Goal: Check status: Check status

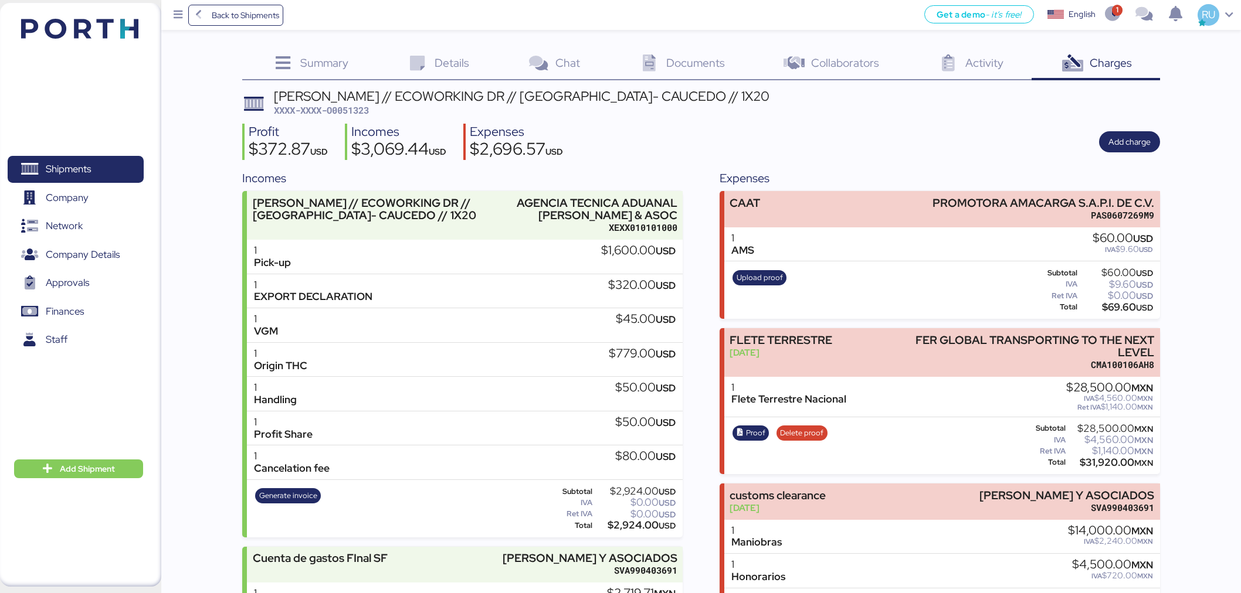
scroll to position [164, 0]
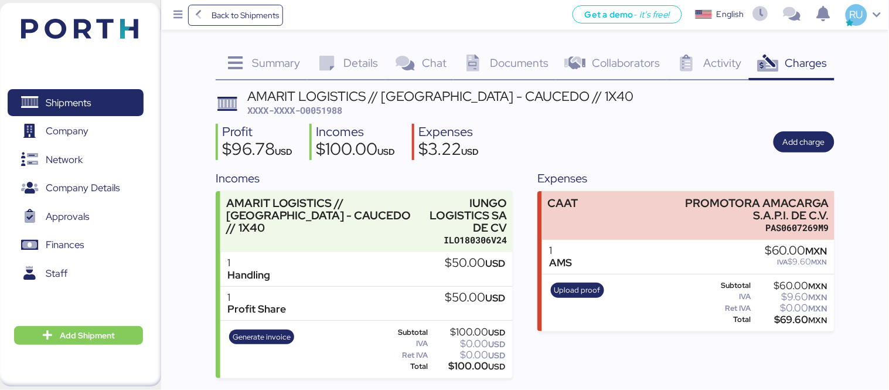
click at [534, 159] on div "Profit $96.78 USD Incomes $100.00 USD Expenses $3.22 USD Add charge" at bounding box center [525, 142] width 619 height 37
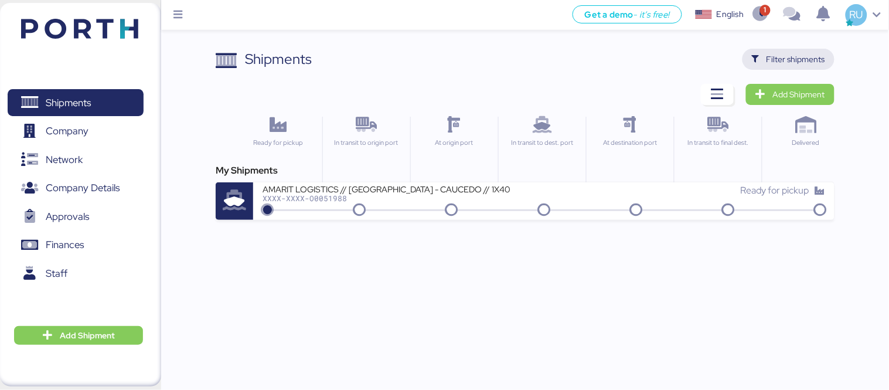
click at [776, 55] on span "Filter shipments" at bounding box center [796, 59] width 59 height 14
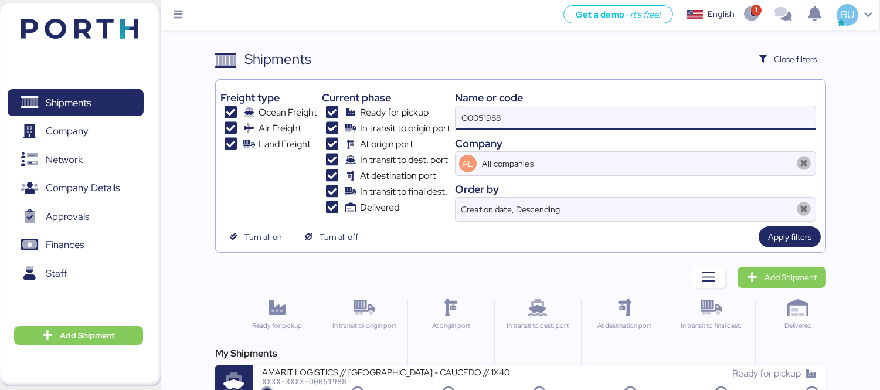
click at [542, 111] on input "O0051988" at bounding box center [636, 117] width 360 height 23
paste input "O0051385"
type input "O0051385"
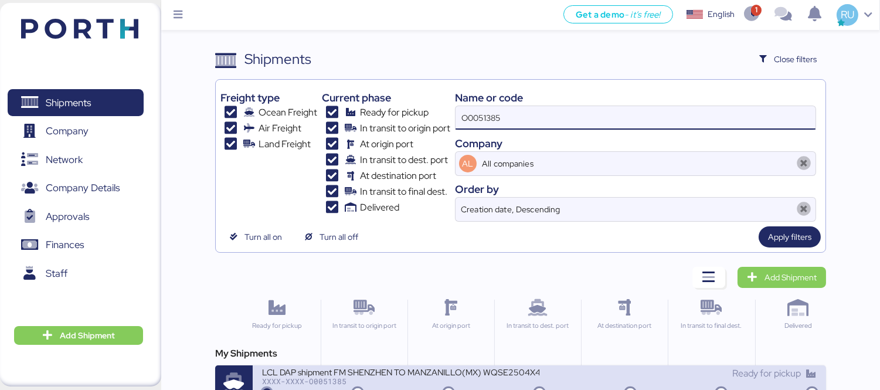
click at [447, 378] on div "XXXX-XXXX-O0051385" at bounding box center [400, 381] width 277 height 8
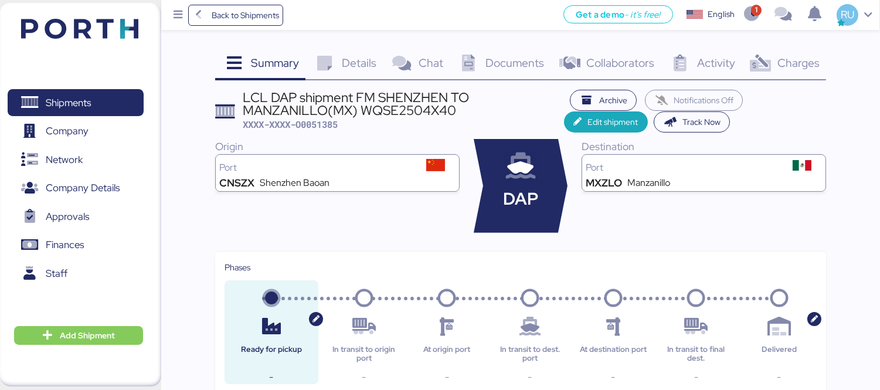
click at [792, 71] on div "Charges 0" at bounding box center [784, 65] width 84 height 32
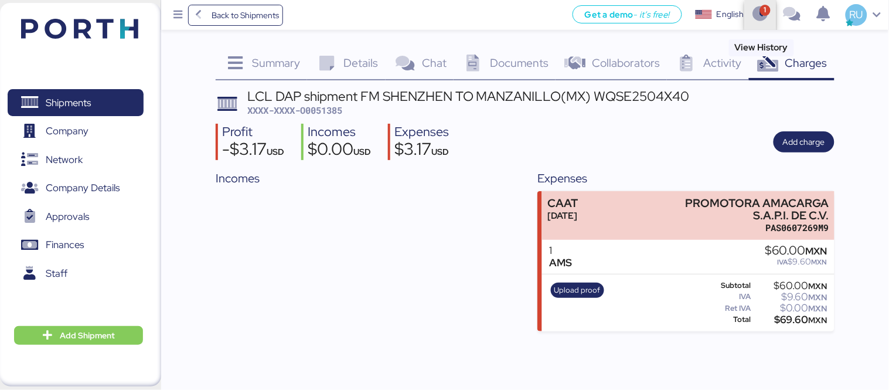
click at [760, 15] on icon "button" at bounding box center [761, 14] width 19 height 15
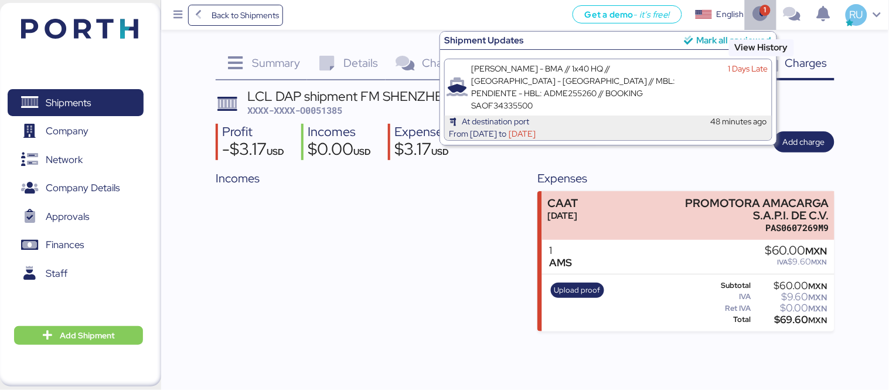
click at [764, 16] on icon "button" at bounding box center [761, 14] width 19 height 15
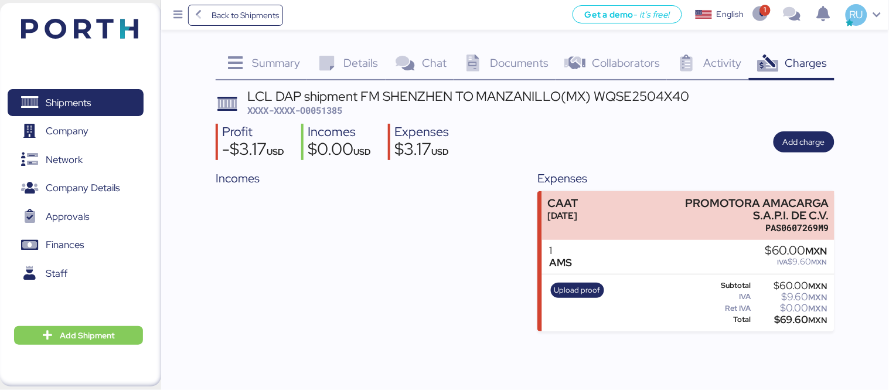
click at [669, 55] on div "Activity 0" at bounding box center [707, 65] width 81 height 32
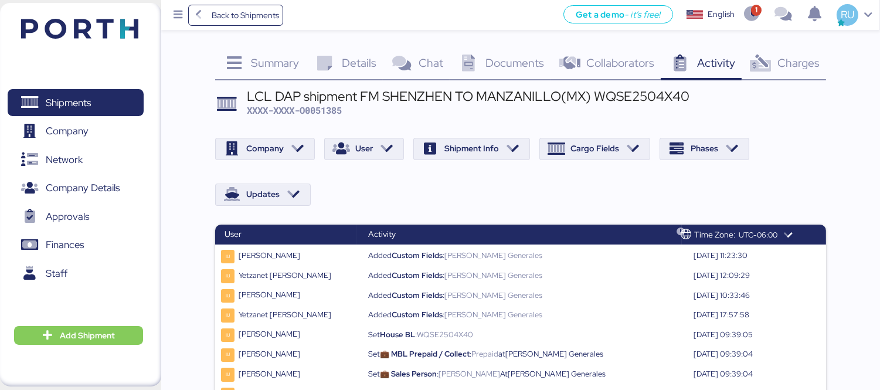
click at [91, 42] on header at bounding box center [62, 27] width 113 height 36
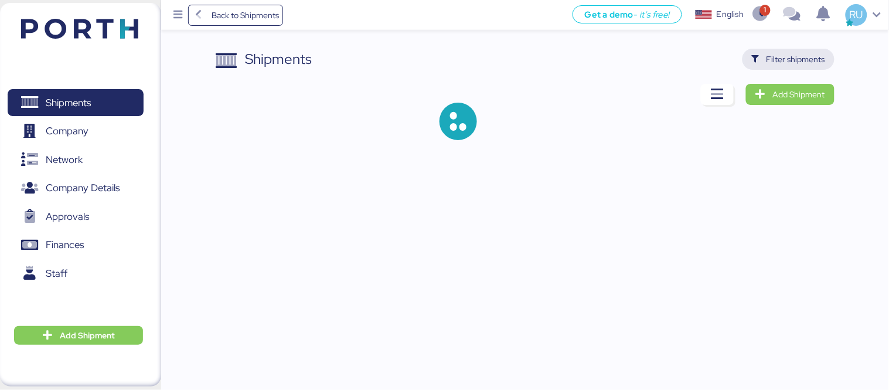
click at [801, 51] on span "Filter shipments" at bounding box center [788, 59] width 73 height 16
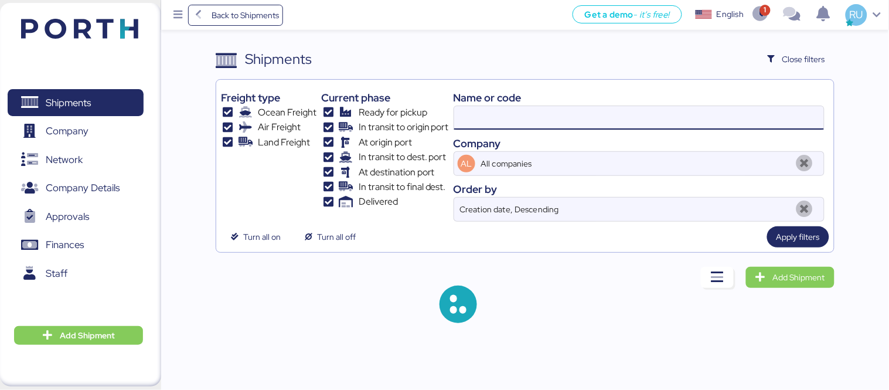
click at [502, 125] on input at bounding box center [639, 117] width 370 height 23
paste input "O0051848"
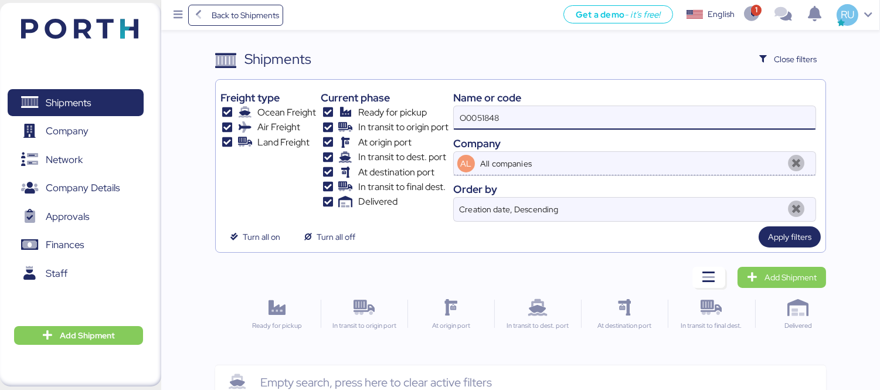
type input "O0051848"
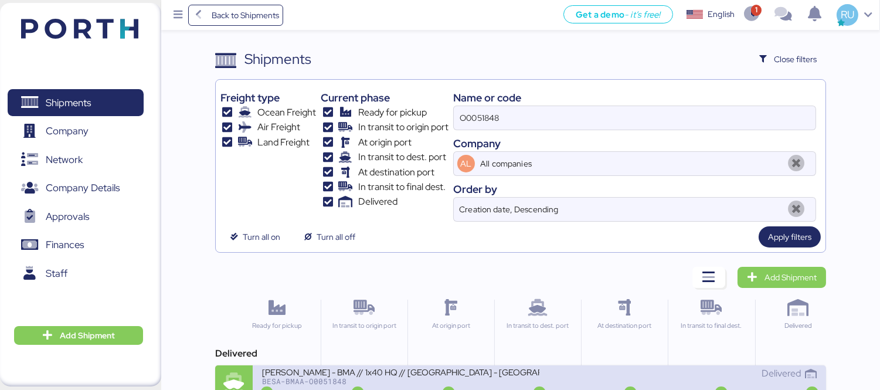
click at [508, 368] on div "[PERSON_NAME] - BMA // 1x40 HQ // [GEOGRAPHIC_DATA] - [GEOGRAPHIC_DATA] // MBL:…" at bounding box center [400, 371] width 277 height 10
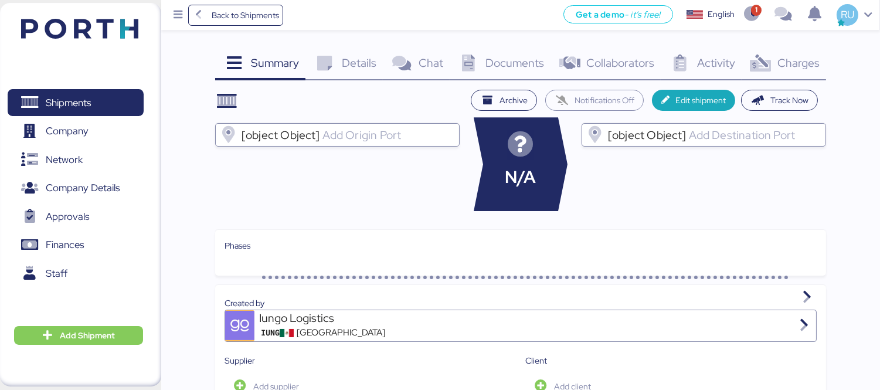
click at [766, 73] on div "Charges 0" at bounding box center [784, 65] width 84 height 32
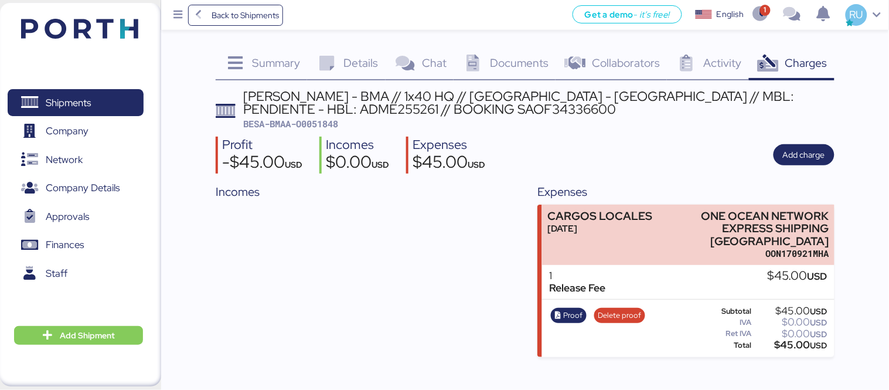
click at [107, 19] on img at bounding box center [79, 29] width 117 height 20
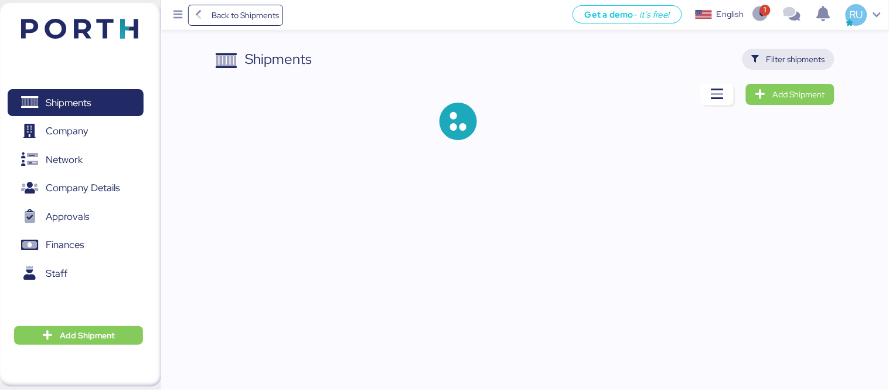
click at [804, 66] on span "Filter shipments" at bounding box center [796, 59] width 59 height 14
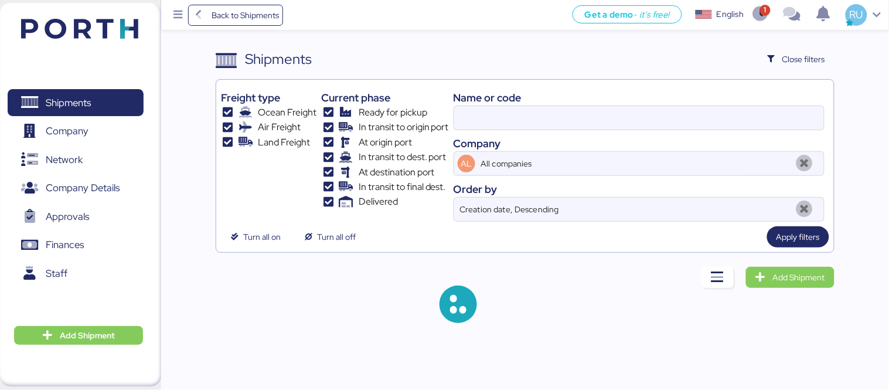
click at [620, 104] on div "Name or code" at bounding box center [639, 98] width 371 height 16
click at [629, 115] on input at bounding box center [639, 117] width 370 height 23
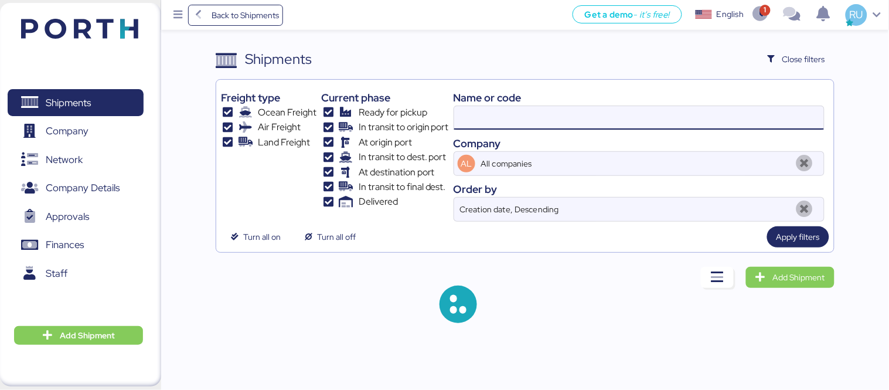
paste input "O0051198"
type input "O0051848"
click at [629, 115] on input "O0051848" at bounding box center [639, 117] width 370 height 23
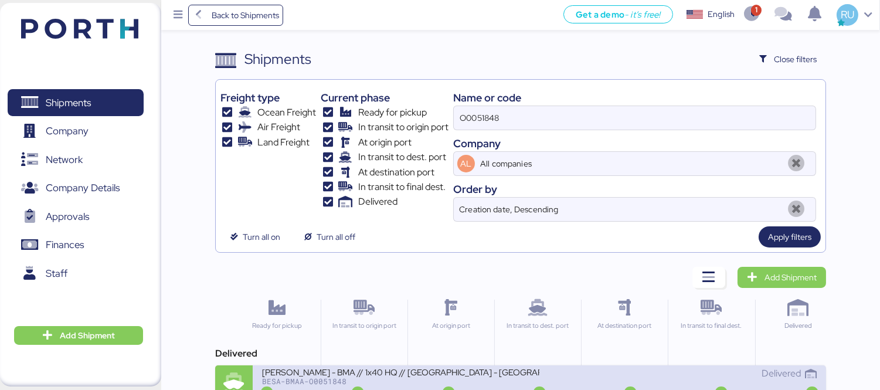
click at [569, 373] on div "Delivered" at bounding box center [677, 373] width 277 height 14
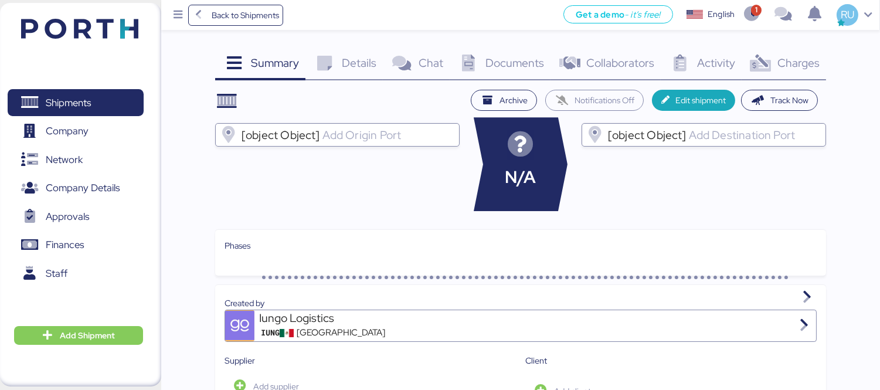
click at [795, 68] on span "Charges" at bounding box center [798, 62] width 42 height 15
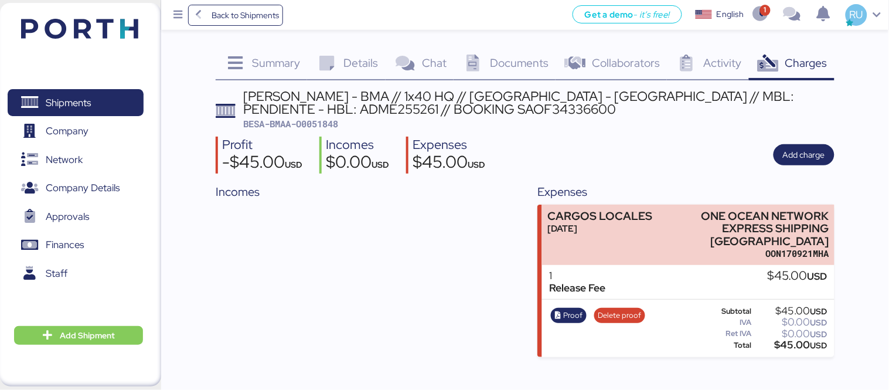
click at [103, 7] on div "Shipments 0 Company 0 Network 0 Company Details 0 Approvals 0 Finances 0 Staff …" at bounding box center [80, 194] width 161 height 383
click at [118, 24] on img at bounding box center [79, 29] width 117 height 20
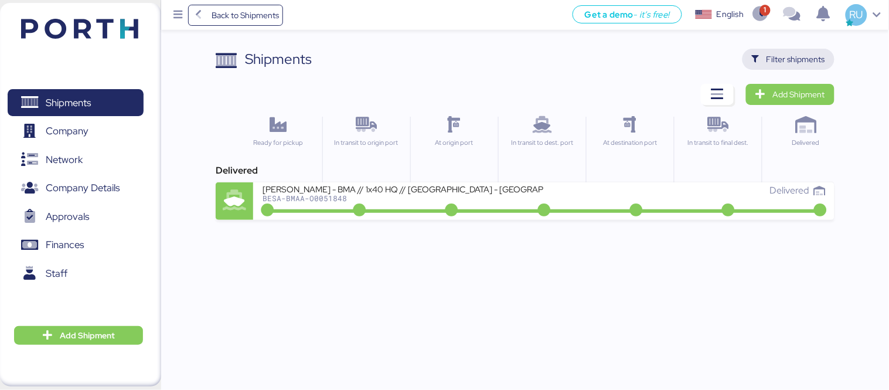
click at [778, 67] on span "Filter shipments" at bounding box center [788, 59] width 73 height 16
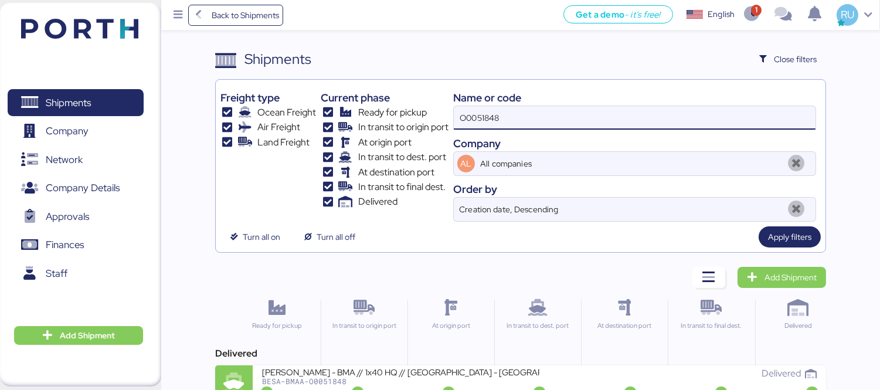
click at [604, 121] on input "O0051848" at bounding box center [635, 117] width 362 height 23
type input "O"
paste input "O0051198"
type input "O0051198"
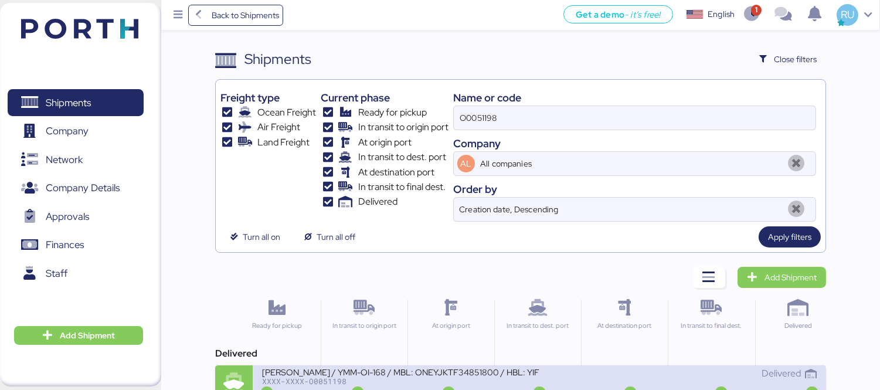
click at [386, 383] on div "XXXX-XXXX-O0051198" at bounding box center [400, 381] width 277 height 8
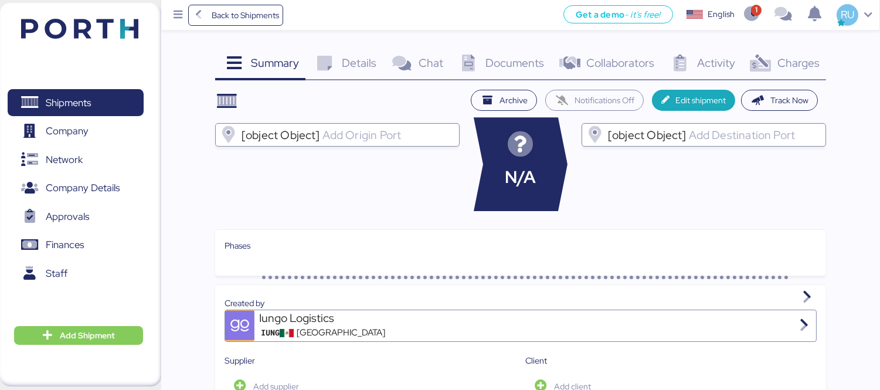
click at [781, 69] on span "Charges" at bounding box center [798, 62] width 42 height 15
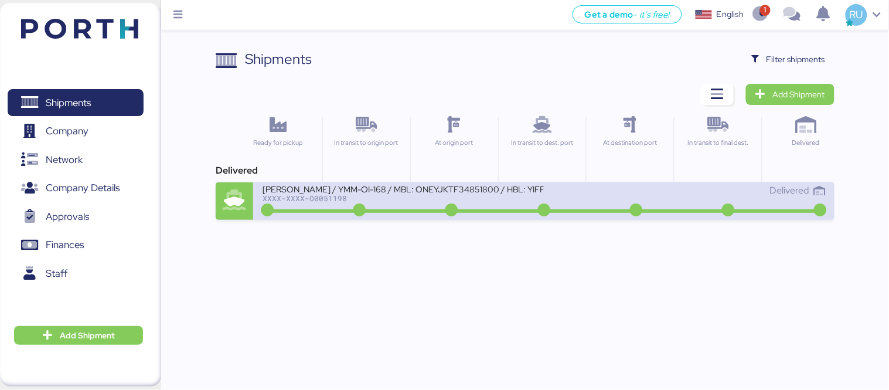
click at [475, 198] on div "XXXX-XXXX-O0051198" at bounding box center [403, 198] width 281 height 8
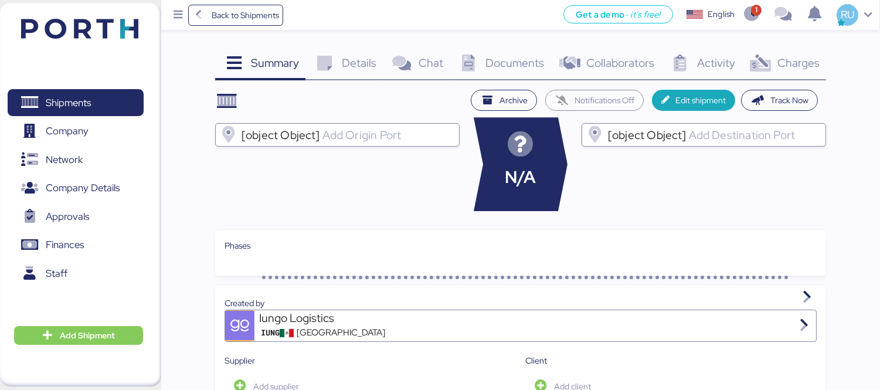
click at [798, 55] on span "Charges" at bounding box center [798, 62] width 42 height 15
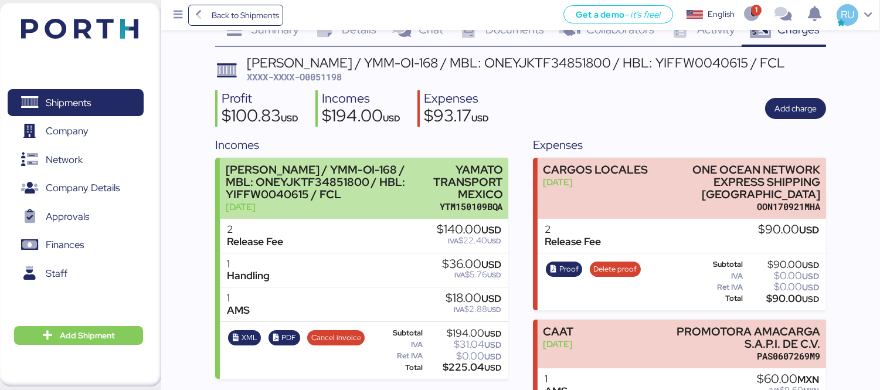
scroll to position [100, 0]
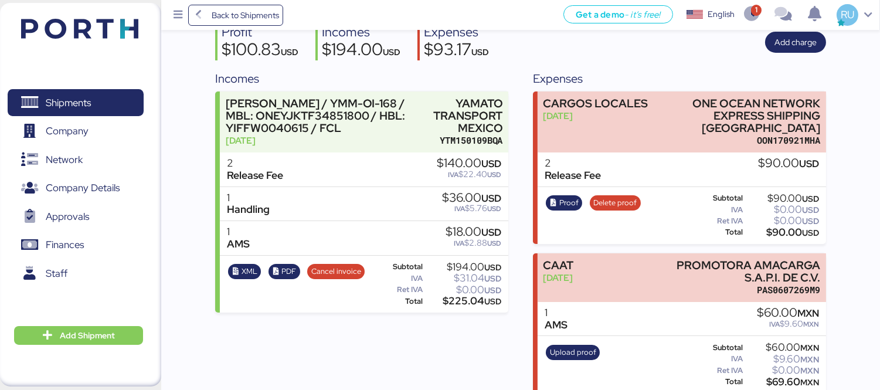
click at [123, 29] on img at bounding box center [79, 29] width 117 height 20
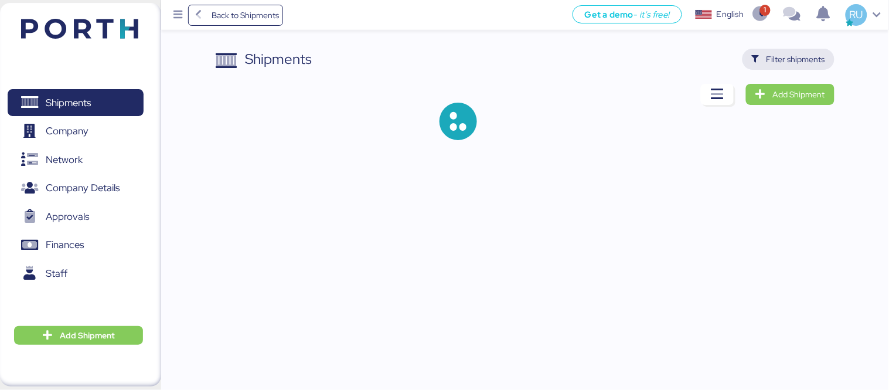
click at [798, 55] on span "Filter shipments" at bounding box center [796, 59] width 59 height 14
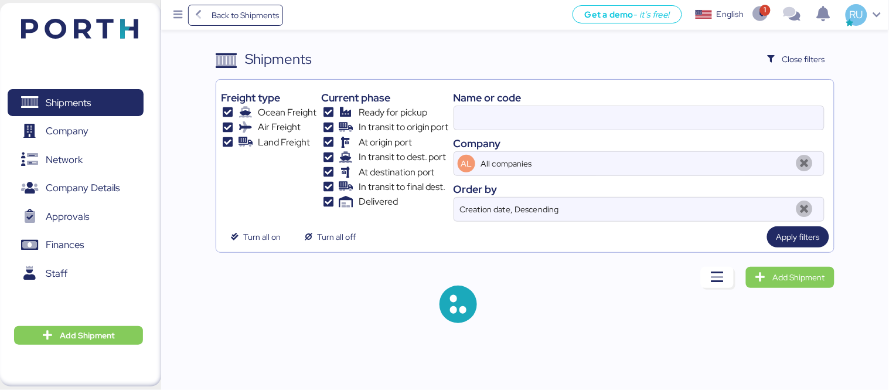
click at [631, 140] on div "Company" at bounding box center [639, 143] width 371 height 16
click at [624, 113] on input at bounding box center [639, 117] width 370 height 23
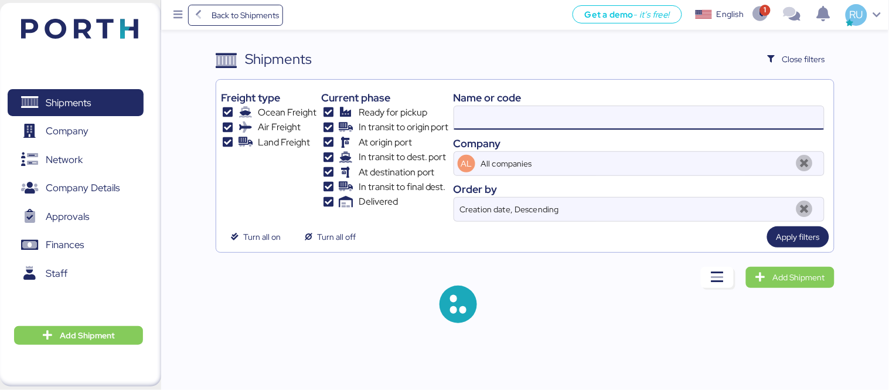
paste input "O0049580"
type input "O0049580"
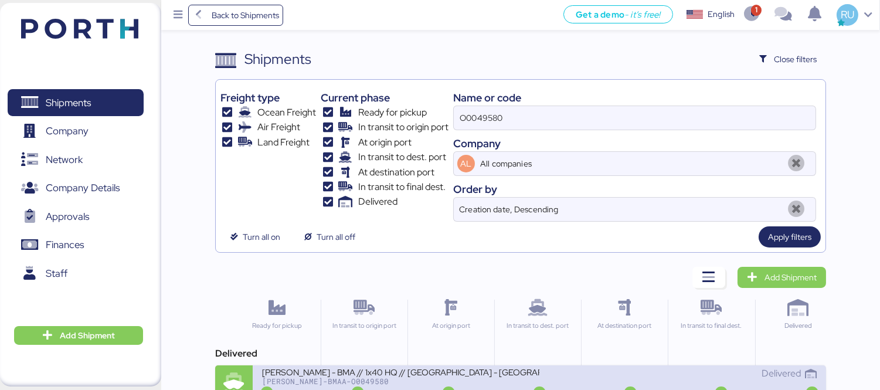
click at [424, 372] on div "BERTOLINI - BMA // 1x40 HQ // Rio Grande - Veracruz // MBL: MEDUFM005023 - HBL:…" at bounding box center [400, 371] width 277 height 10
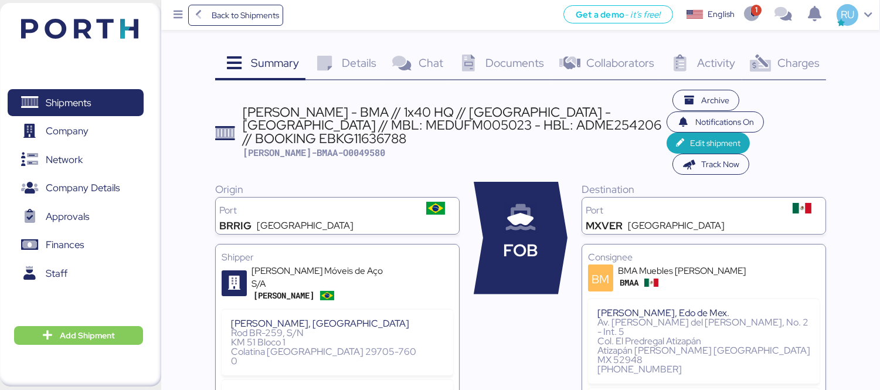
click at [782, 67] on span "Charges" at bounding box center [798, 62] width 42 height 15
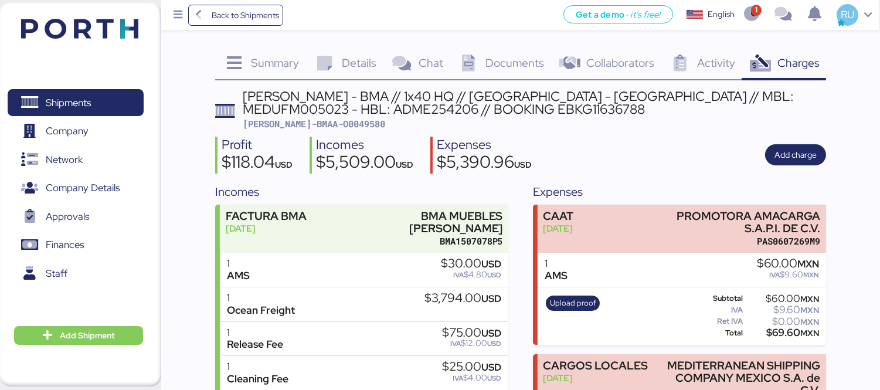
click at [66, 22] on img at bounding box center [79, 29] width 117 height 20
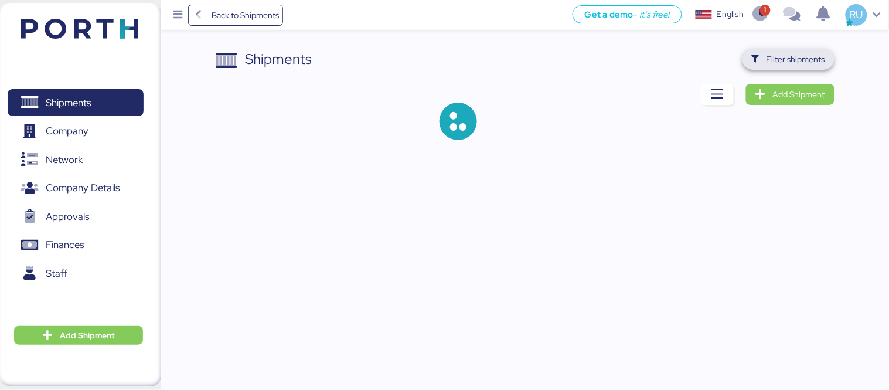
click at [812, 61] on span "Filter shipments" at bounding box center [796, 59] width 59 height 14
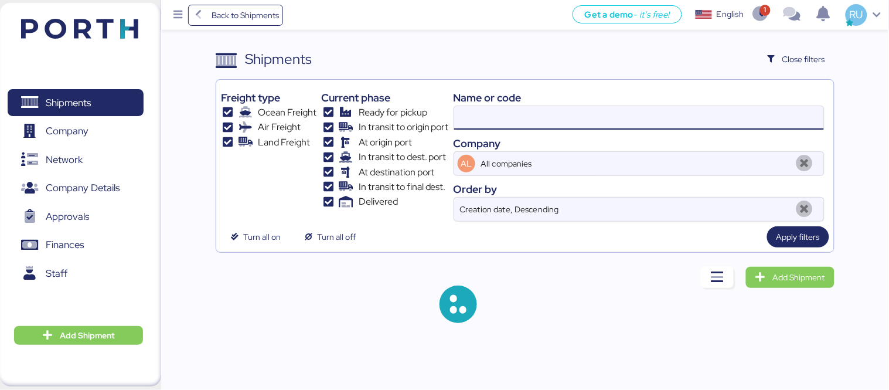
click at [688, 114] on input at bounding box center [639, 117] width 370 height 23
paste input "O0051385"
type input "O0051385"
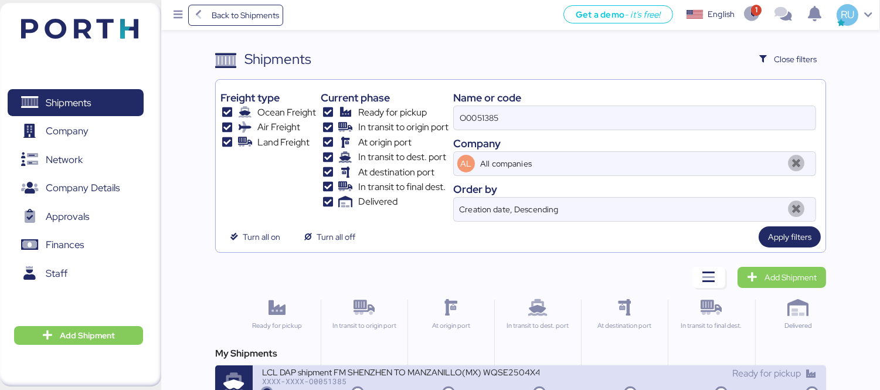
click at [454, 368] on div "LCL DAP shipment FM SHENZHEN TO MANZANILLO(MX) WQSE2504X40" at bounding box center [400, 371] width 277 height 10
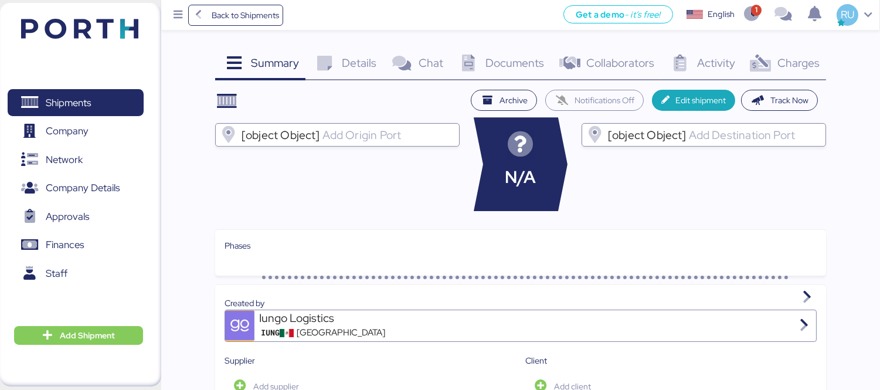
click at [779, 60] on span "Charges" at bounding box center [798, 62] width 42 height 15
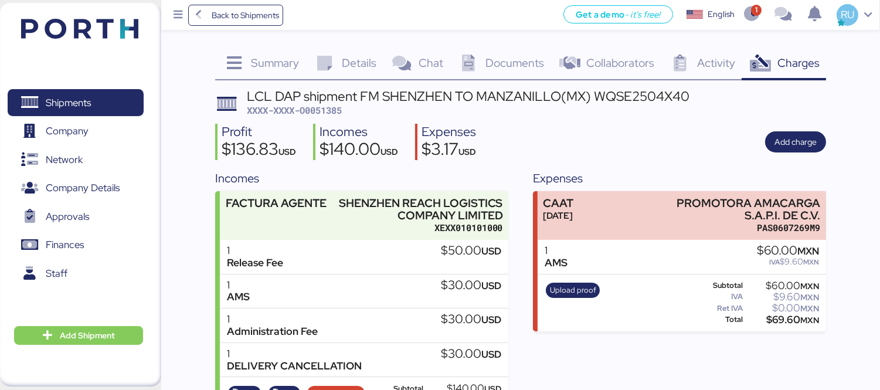
scroll to position [53, 0]
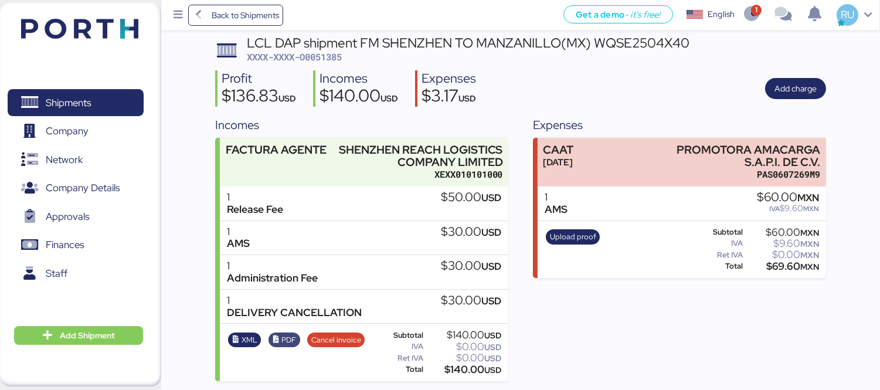
click at [288, 344] on span "PDF" at bounding box center [288, 340] width 15 height 13
click at [103, 21] on img at bounding box center [79, 29] width 117 height 20
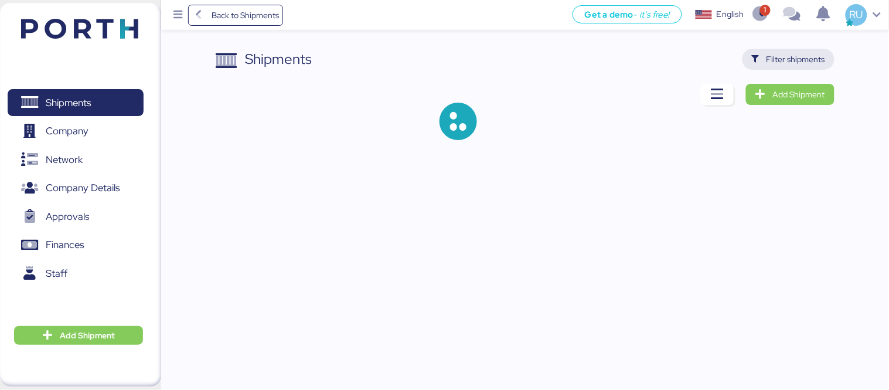
click at [775, 66] on span "Filter shipments" at bounding box center [796, 59] width 59 height 14
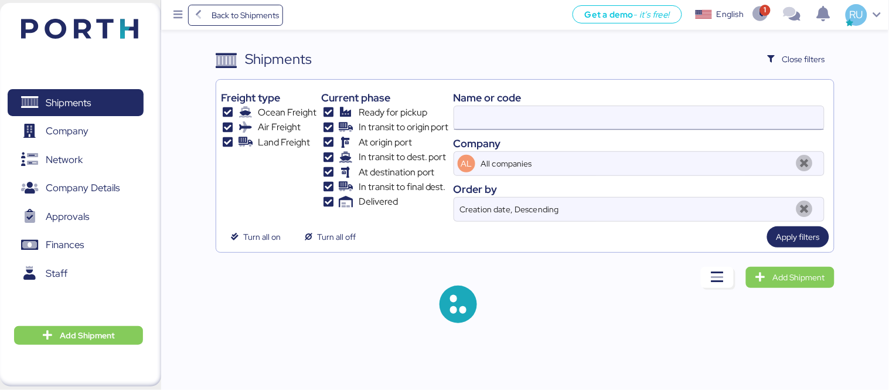
click at [559, 110] on input at bounding box center [639, 117] width 370 height 23
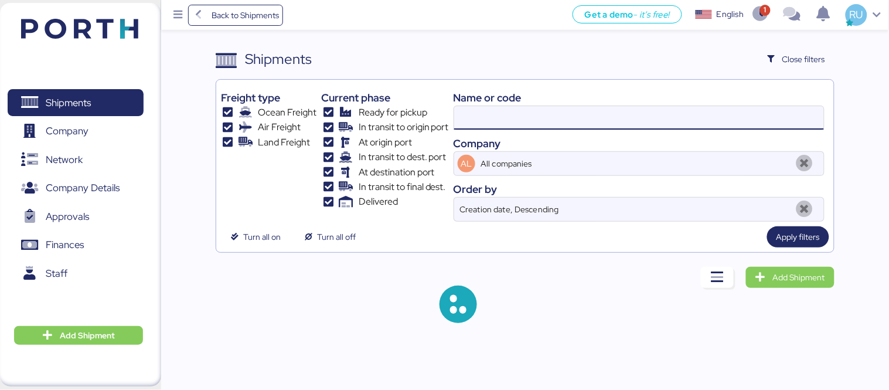
paste input "O0051386"
type input "O0051386"
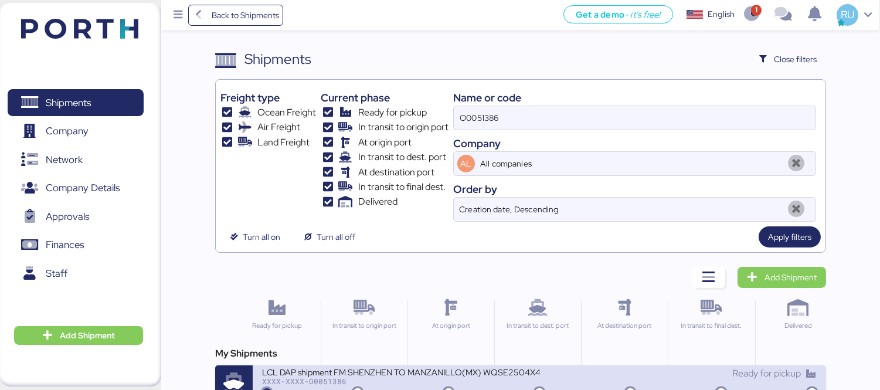
click at [517, 375] on div "LCL DAP shipment FM SHENZHEN TO MANZANILLO(MX) WQSE2504X44" at bounding box center [400, 371] width 277 height 10
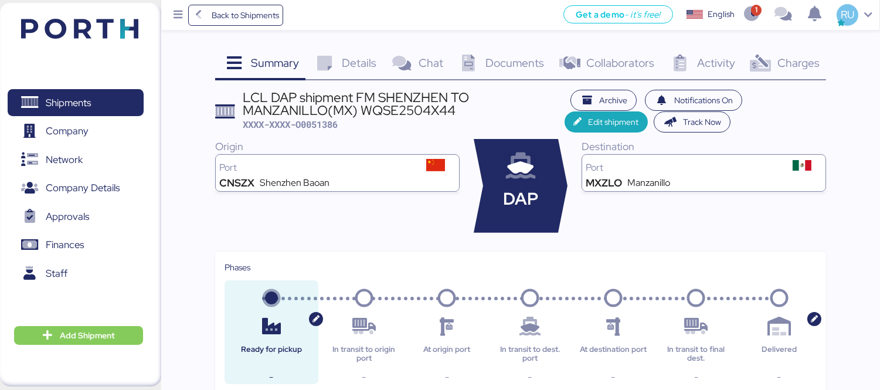
click at [787, 66] on span "Charges" at bounding box center [798, 62] width 42 height 15
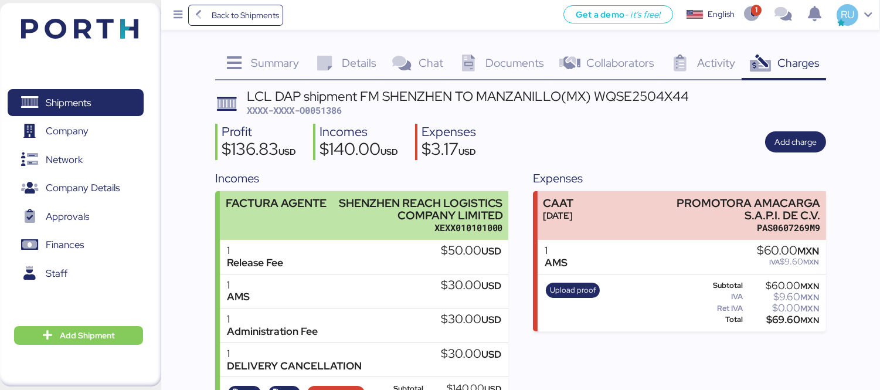
scroll to position [53, 0]
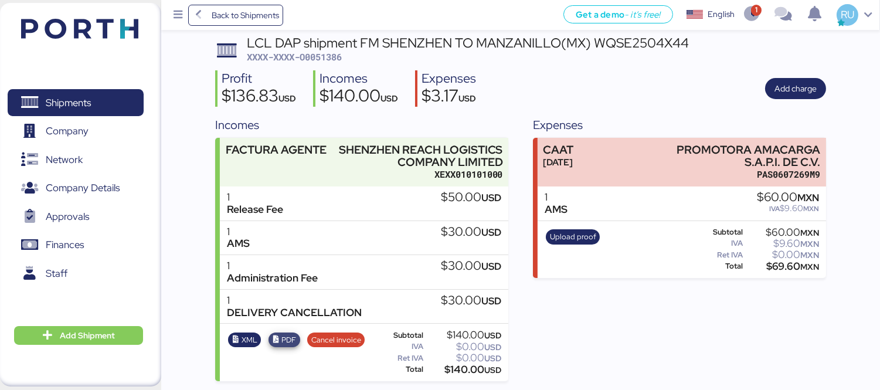
click at [287, 337] on span "PDF" at bounding box center [288, 340] width 15 height 13
click at [77, 27] on img at bounding box center [79, 29] width 117 height 20
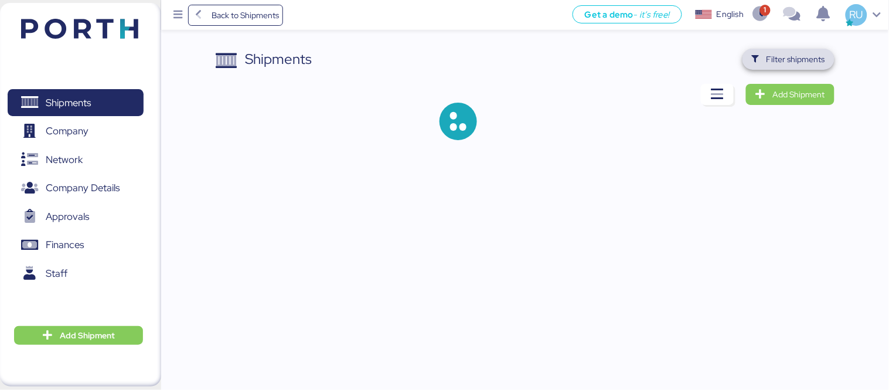
click at [790, 57] on span "Filter shipments" at bounding box center [796, 59] width 59 height 14
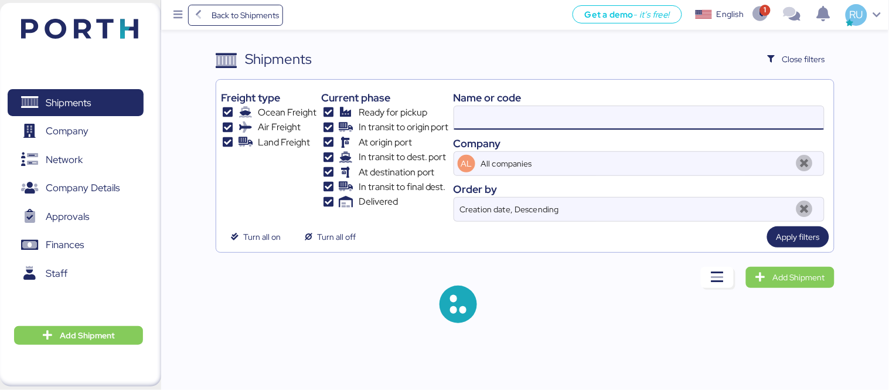
click at [642, 107] on input at bounding box center [639, 117] width 370 height 23
paste input "O0051387"
type input "O0051387"
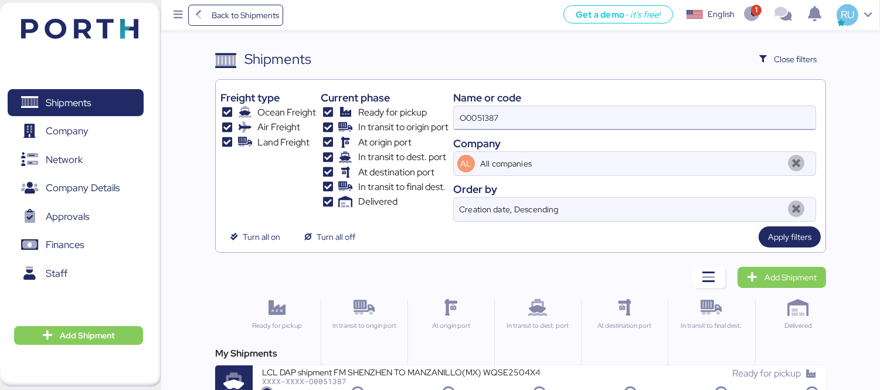
click at [677, 107] on input "O0051387" at bounding box center [635, 117] width 362 height 23
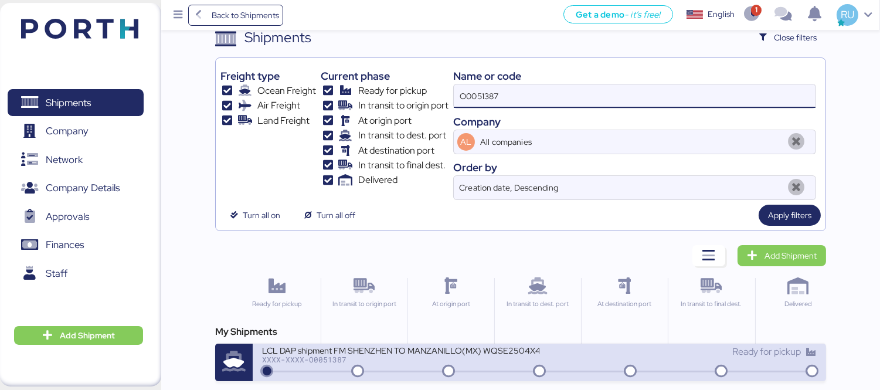
click at [399, 350] on div "LCL DAP shipment FM SHENZHEN TO MANZANILLO(MX) WQSE2504X43" at bounding box center [400, 350] width 277 height 10
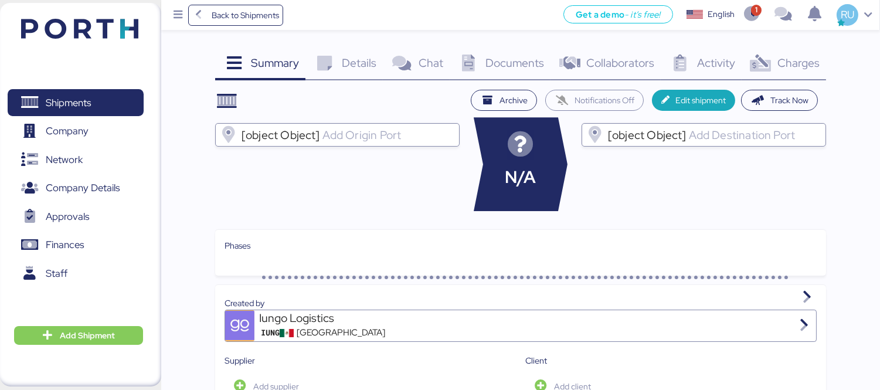
click at [799, 53] on div "Charges 0" at bounding box center [784, 65] width 84 height 32
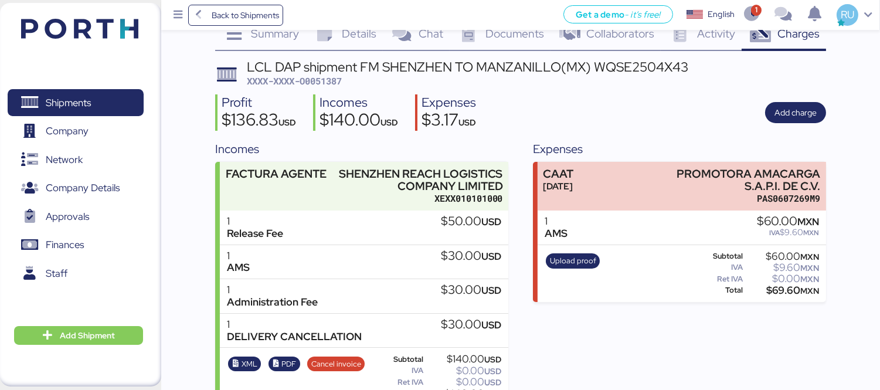
scroll to position [53, 0]
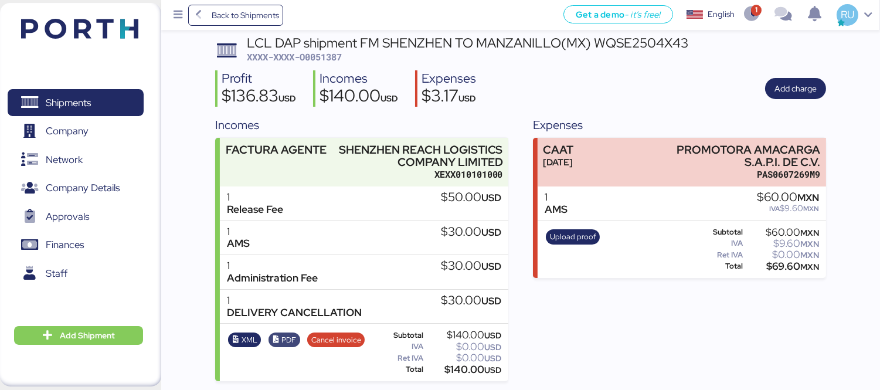
click at [277, 339] on icon "button" at bounding box center [276, 340] width 8 height 8
click at [118, 25] on img at bounding box center [79, 29] width 117 height 20
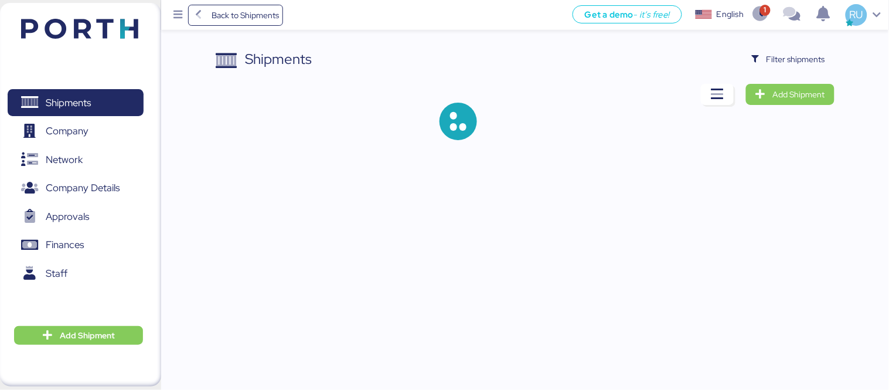
click at [824, 71] on div "Shipments Filter shipments Add Shipment" at bounding box center [525, 104] width 619 height 110
click at [813, 66] on span "Filter shipments" at bounding box center [788, 59] width 73 height 16
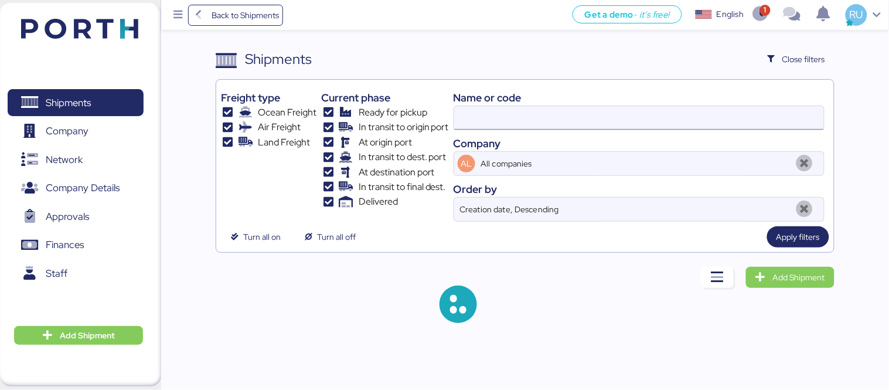
click at [661, 111] on input at bounding box center [639, 117] width 370 height 23
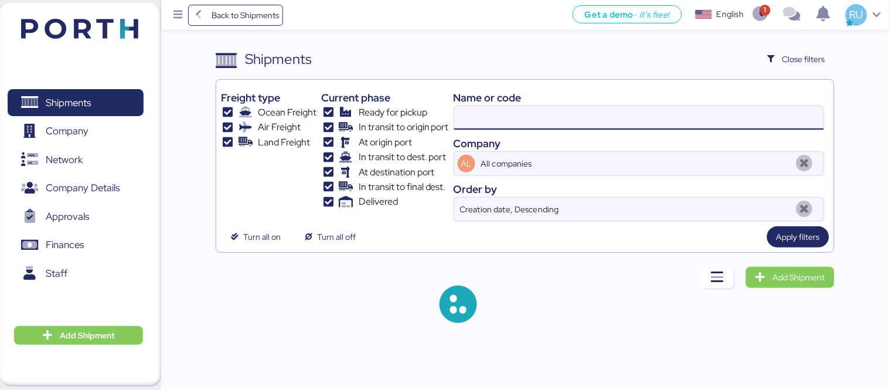
paste input "O0051389"
type input "O0051389"
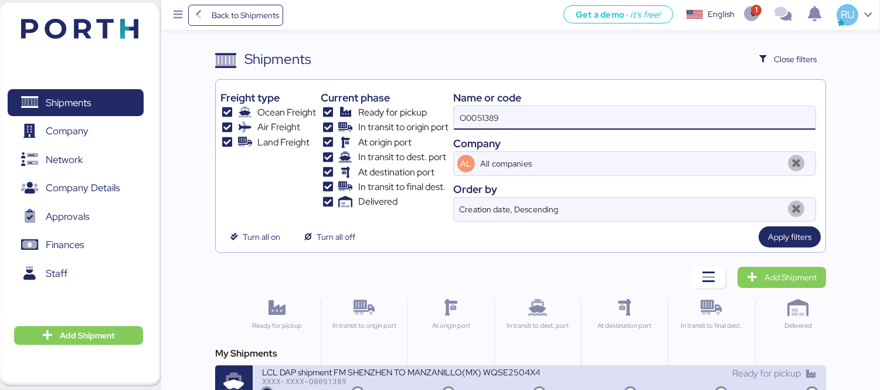
click at [438, 368] on div "LCL DAP shipment FM SHENZHEN TO MANZANILLO(MX) WQSE2504X41" at bounding box center [400, 371] width 277 height 10
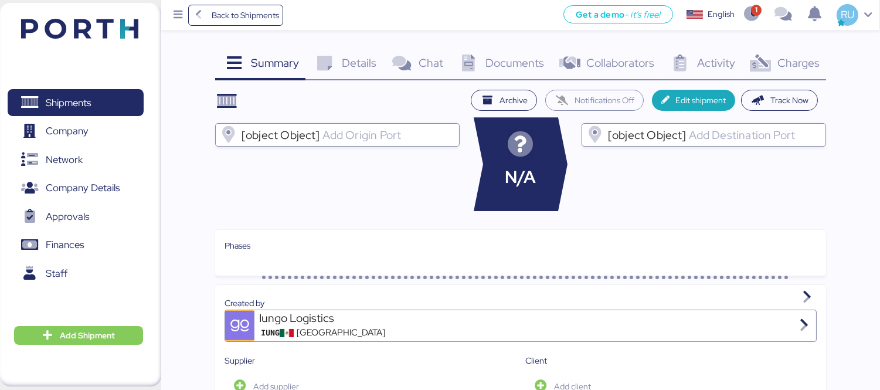
click at [782, 66] on span "Charges" at bounding box center [798, 62] width 42 height 15
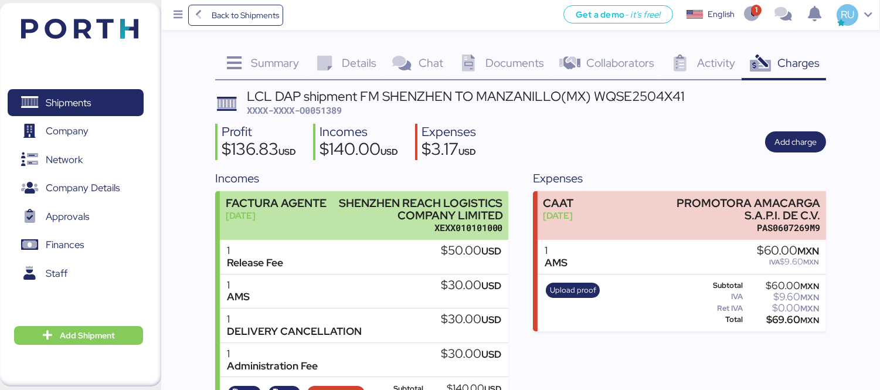
scroll to position [53, 0]
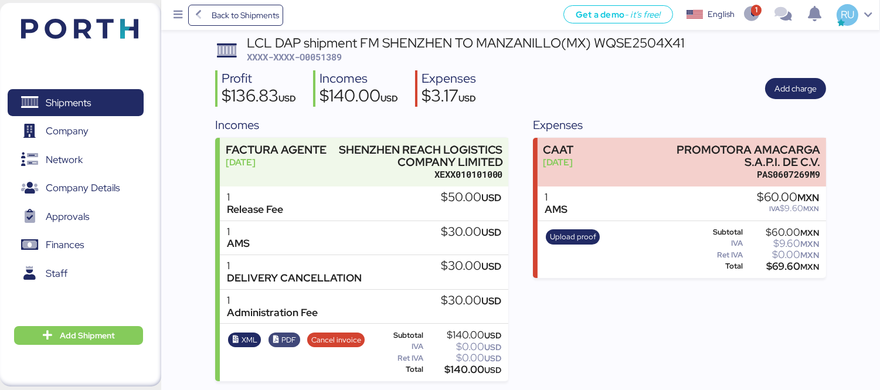
click at [284, 340] on span "PDF" at bounding box center [288, 340] width 15 height 13
click at [137, 12] on div "Shipments 0 Company 0 Network 0 Company Details 0 Approvals 0 Finances 0 Staff …" at bounding box center [80, 194] width 161 height 383
click at [125, 22] on img at bounding box center [79, 29] width 117 height 20
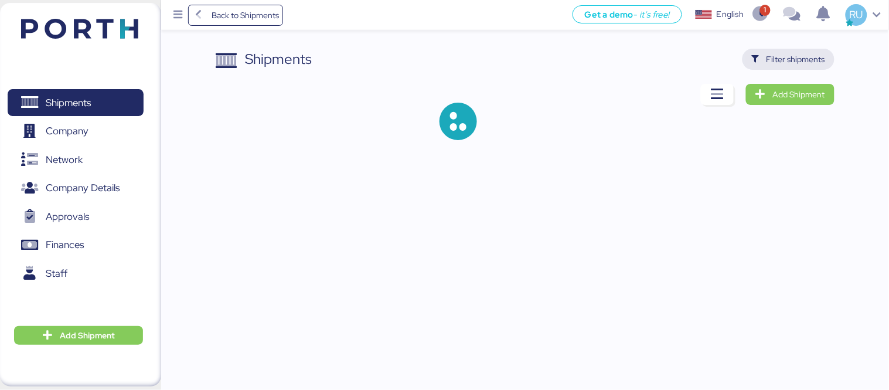
click at [770, 62] on span "Filter shipments" at bounding box center [796, 59] width 59 height 14
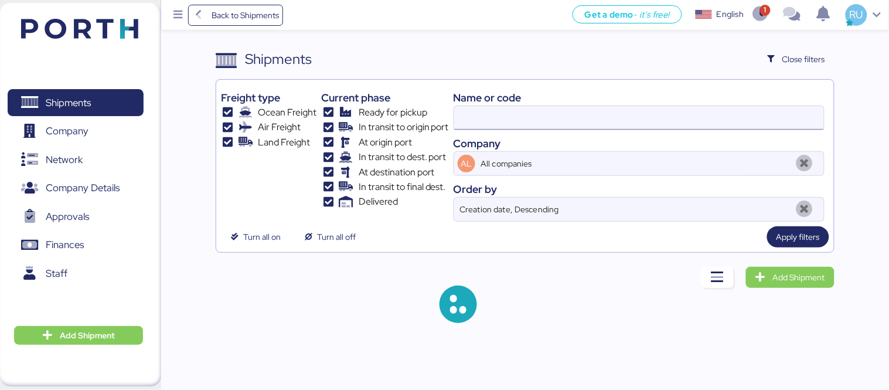
click at [608, 128] on input at bounding box center [639, 117] width 370 height 23
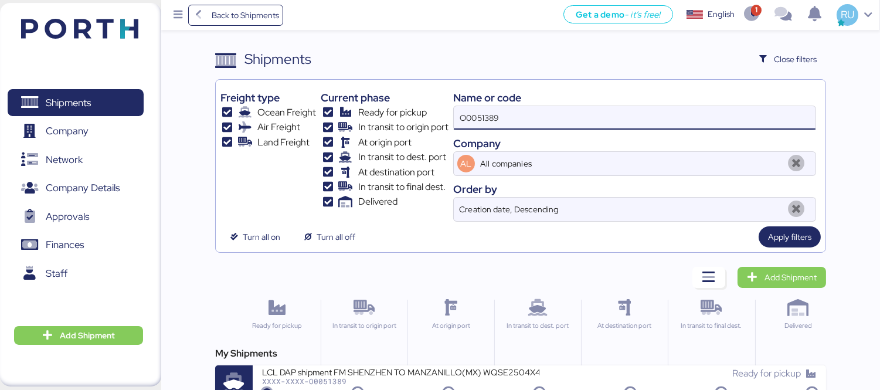
paste input "O0051388"
type input "O"
paste input "O0051388"
type input "O0051388"
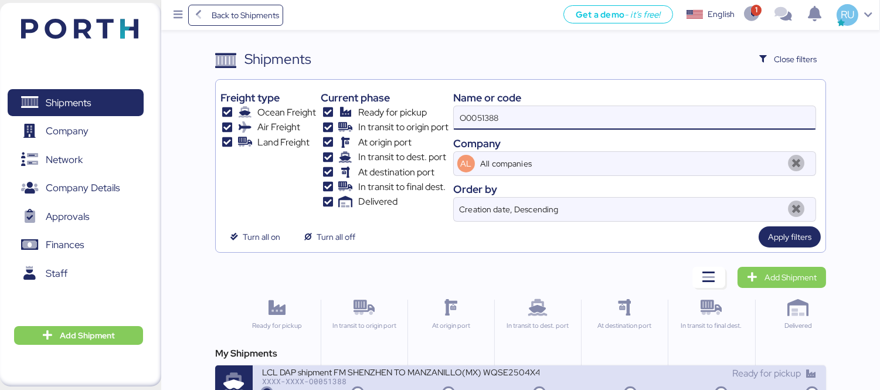
click at [515, 372] on div "LCL DAP shipment FM SHENZHEN TO MANZANILLO(MX) WQSE2504X42" at bounding box center [400, 371] width 277 height 10
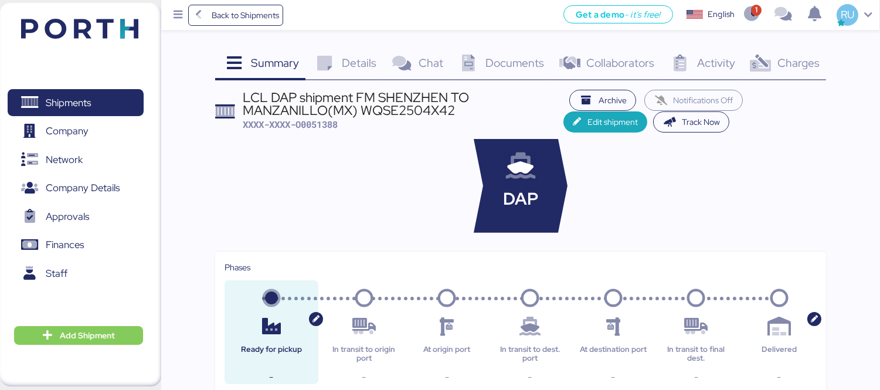
click at [804, 56] on span "Charges" at bounding box center [798, 62] width 42 height 15
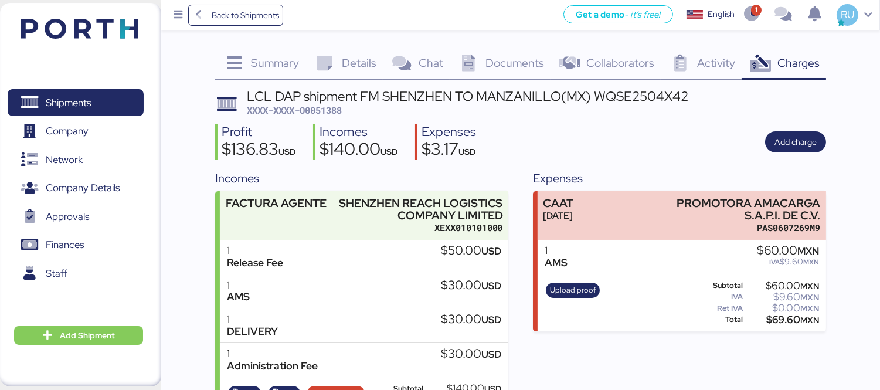
scroll to position [53, 0]
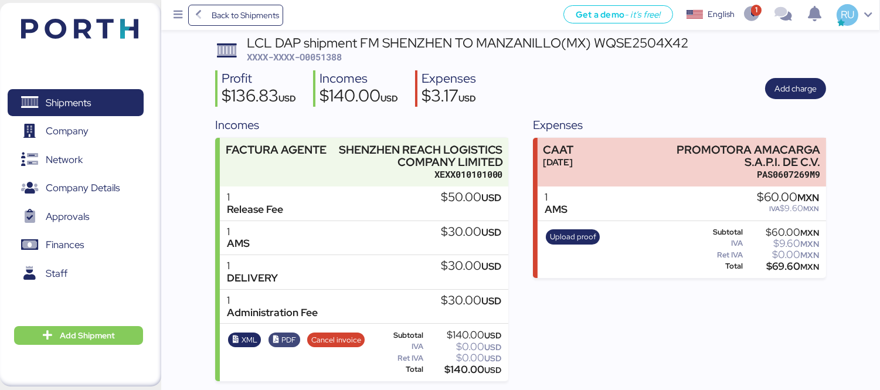
click at [285, 342] on span "PDF" at bounding box center [288, 340] width 15 height 13
click at [638, 42] on div "LCL DAP shipment FM SHENZHEN TO MANZANILLO(MX) WQSE2504X42" at bounding box center [467, 42] width 441 height 13
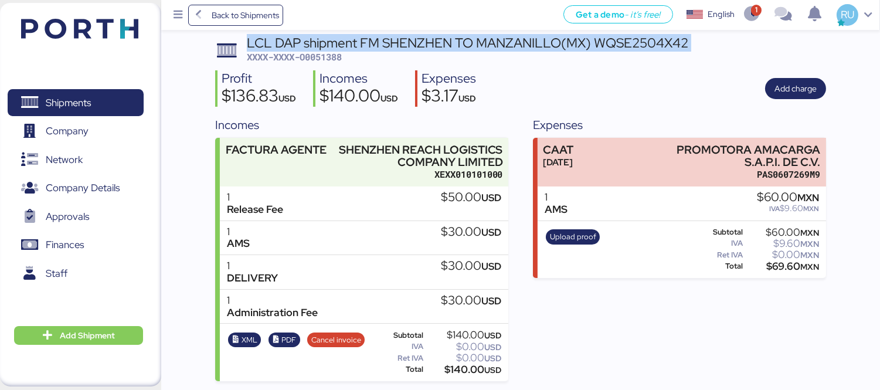
click at [638, 42] on div "LCL DAP shipment FM SHENZHEN TO MANZANILLO(MX) WQSE2504X42" at bounding box center [467, 42] width 441 height 13
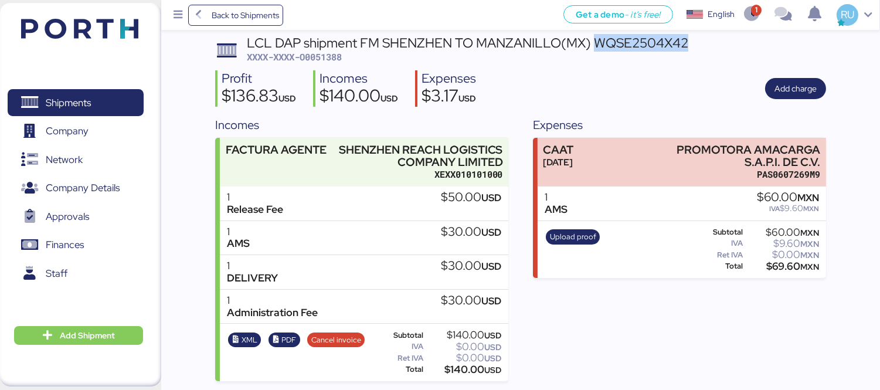
click at [638, 42] on div "LCL DAP shipment FM SHENZHEN TO MANZANILLO(MX) WQSE2504X42" at bounding box center [467, 42] width 441 height 13
click at [133, 32] on img at bounding box center [79, 29] width 117 height 20
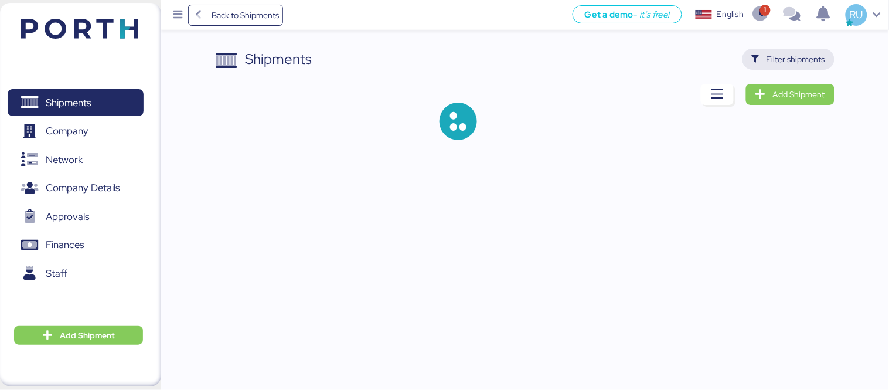
click at [777, 53] on span "Filter shipments" at bounding box center [796, 59] width 59 height 14
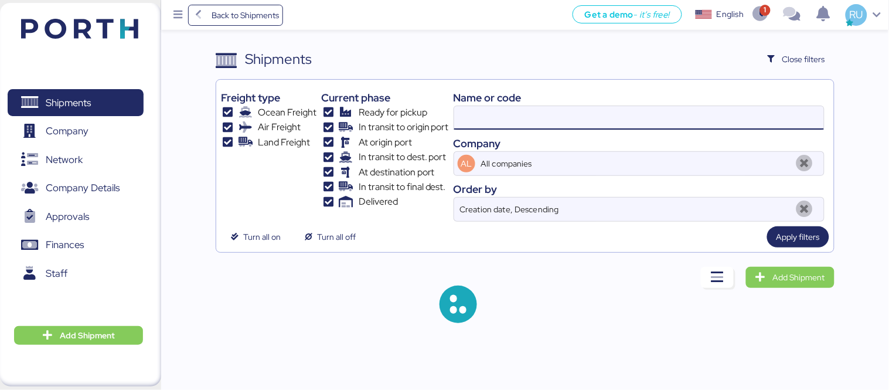
click at [580, 110] on input at bounding box center [639, 117] width 370 height 23
paste input "WQSE2504X42"
type input "O0051388"
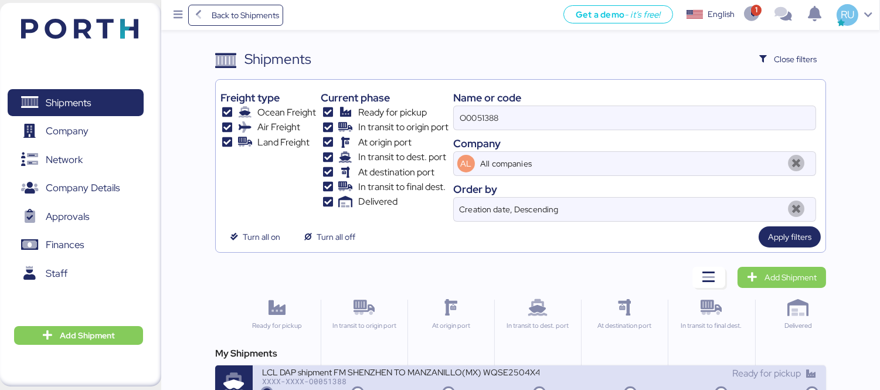
click at [426, 373] on div "LCL DAP shipment FM SHENZHEN TO MANZANILLO(MX) WQSE2504X42" at bounding box center [400, 371] width 277 height 10
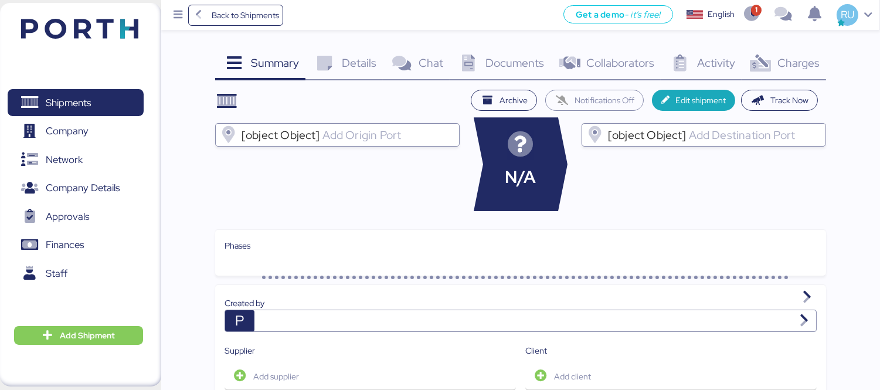
click at [786, 62] on span "Charges" at bounding box center [798, 62] width 42 height 15
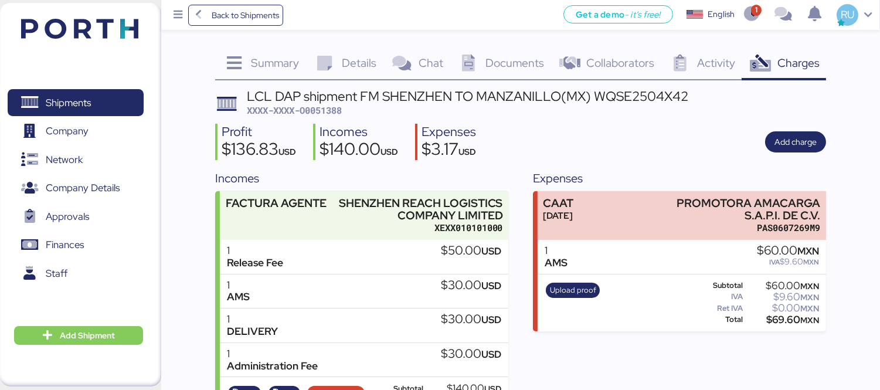
click at [121, 26] on img at bounding box center [79, 29] width 117 height 20
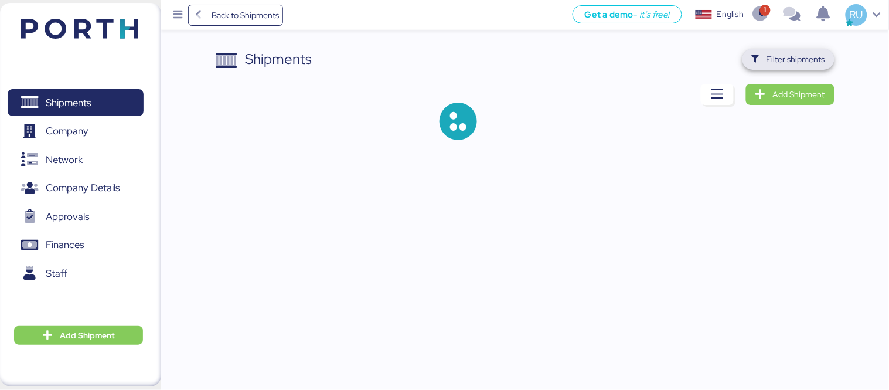
click at [803, 57] on span "Filter shipments" at bounding box center [796, 59] width 59 height 14
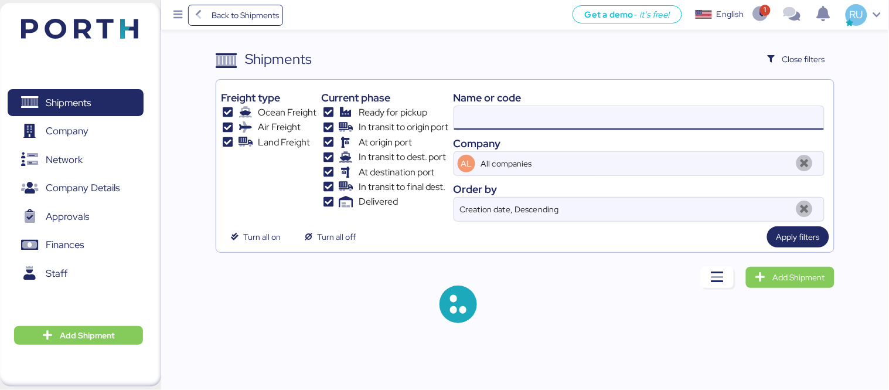
click at [501, 112] on input at bounding box center [639, 117] width 370 height 23
type input "O0051388"
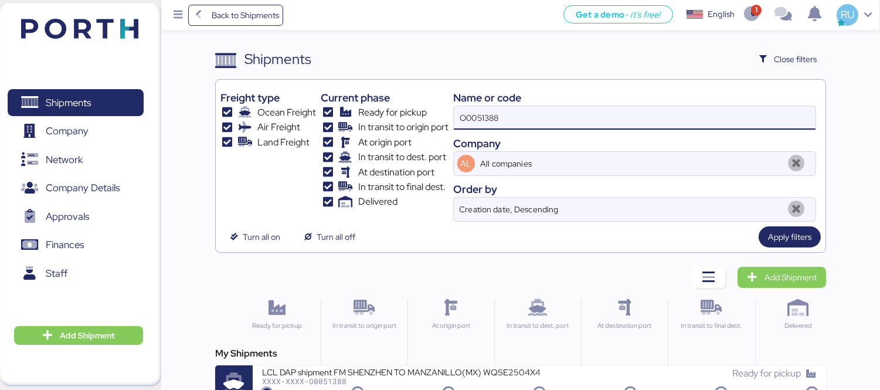
click at [501, 112] on input "O0051388" at bounding box center [635, 117] width 362 height 23
paste input "WQSE2504X42"
type input "WQSE2504X49"
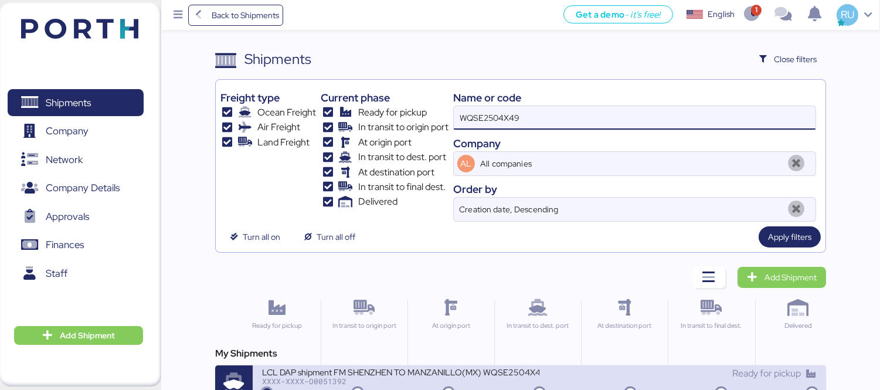
click at [346, 374] on div "LCL DAP shipment FM SHENZHEN TO MANZANILLO(MX) WQSE2504X49" at bounding box center [400, 371] width 277 height 10
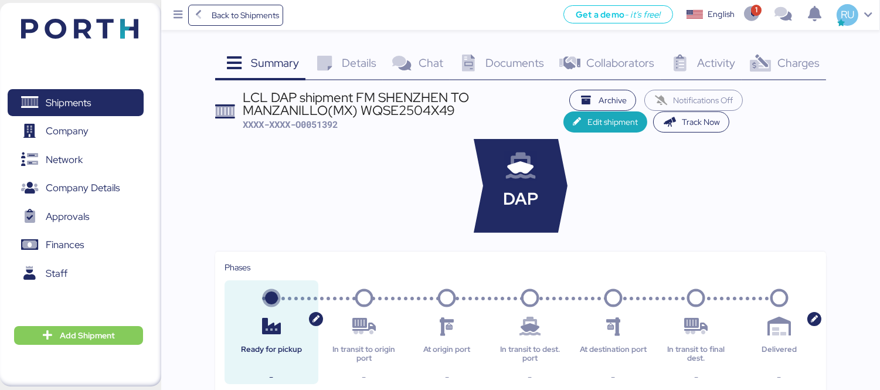
click at [813, 59] on span "Charges" at bounding box center [798, 62] width 42 height 15
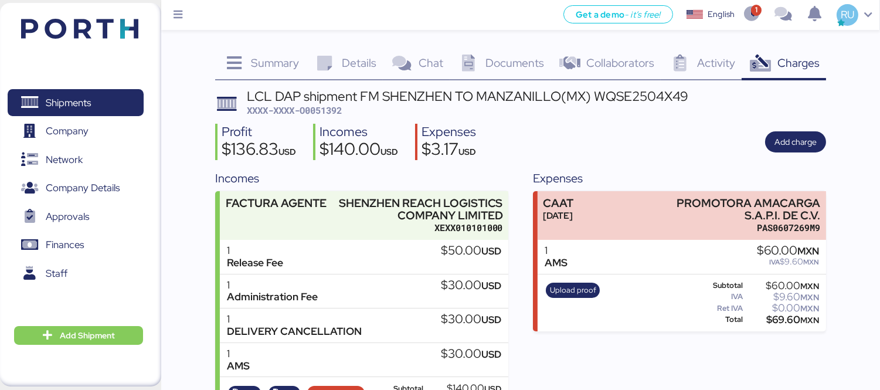
scroll to position [53, 0]
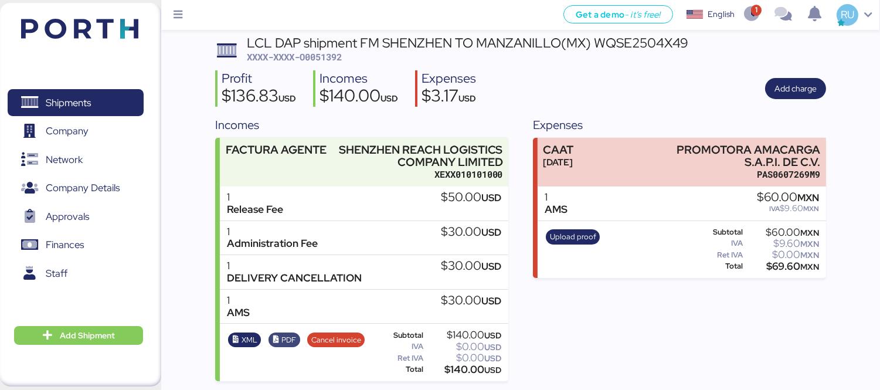
click at [283, 334] on span "PDF" at bounding box center [288, 340] width 15 height 13
click at [55, 12] on header at bounding box center [62, 27] width 113 height 36
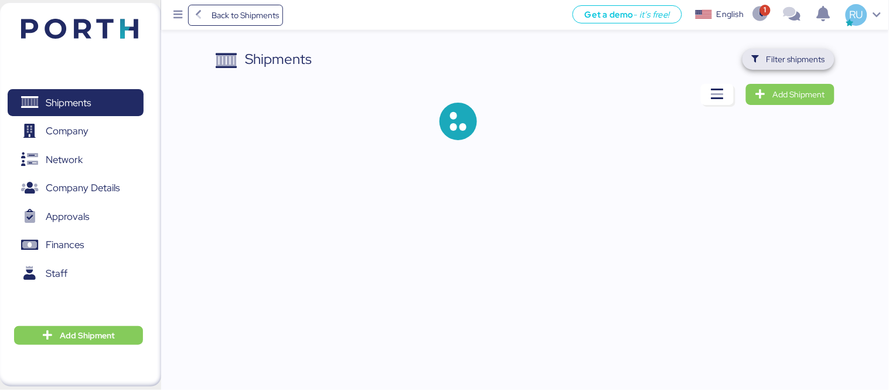
click at [794, 69] on span "Filter shipments" at bounding box center [789, 59] width 92 height 21
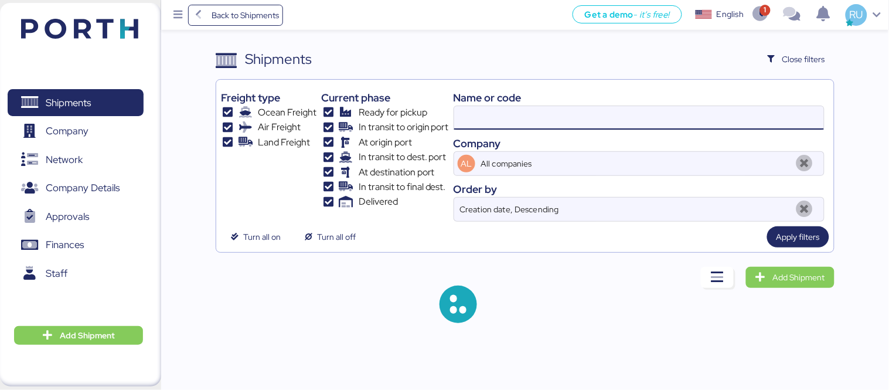
click at [642, 121] on input at bounding box center [639, 117] width 370 height 23
paste input "O0051323"
type input "O0051323"
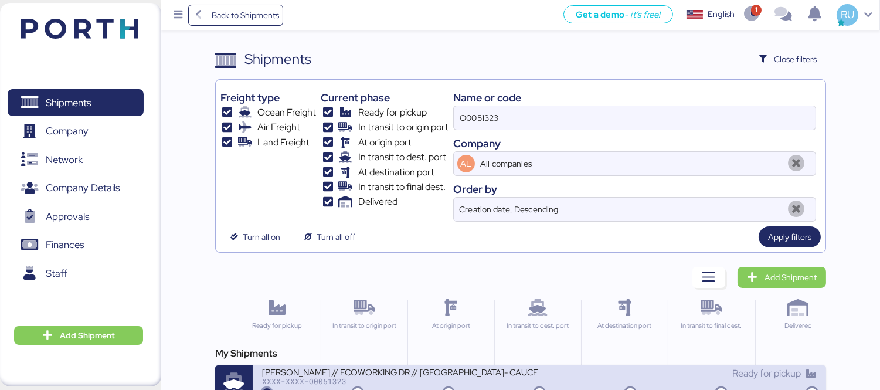
click at [454, 385] on div "XXXX-XXXX-O0051323" at bounding box center [400, 381] width 277 height 8
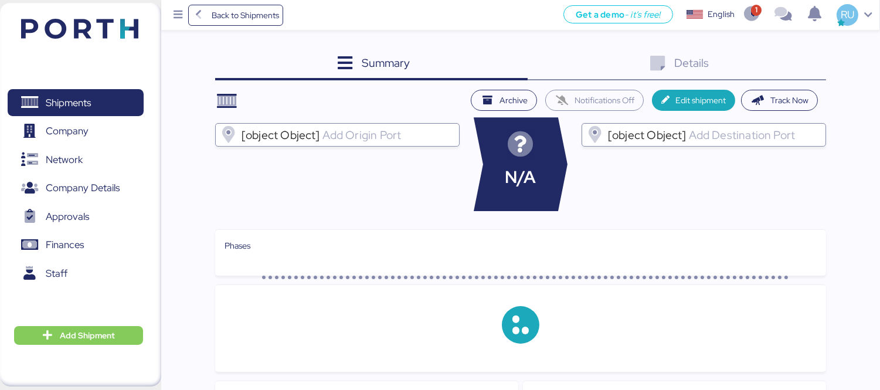
click at [743, 68] on div "Details 0" at bounding box center [677, 65] width 299 height 32
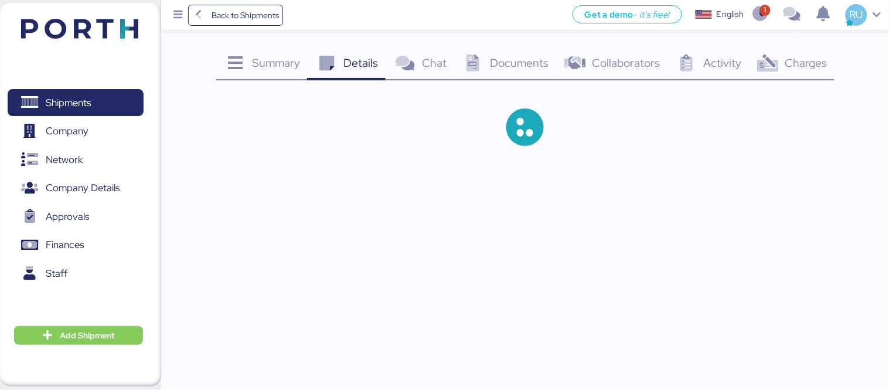
click at [779, 68] on icon at bounding box center [768, 63] width 25 height 17
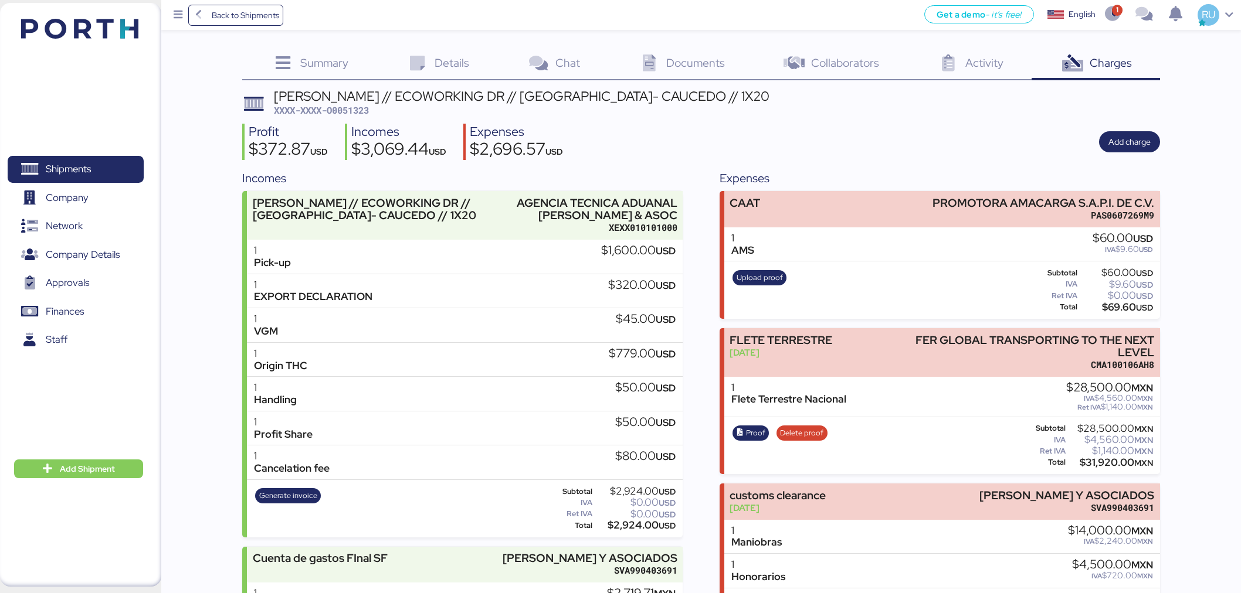
click at [62, 33] on img at bounding box center [79, 29] width 117 height 20
